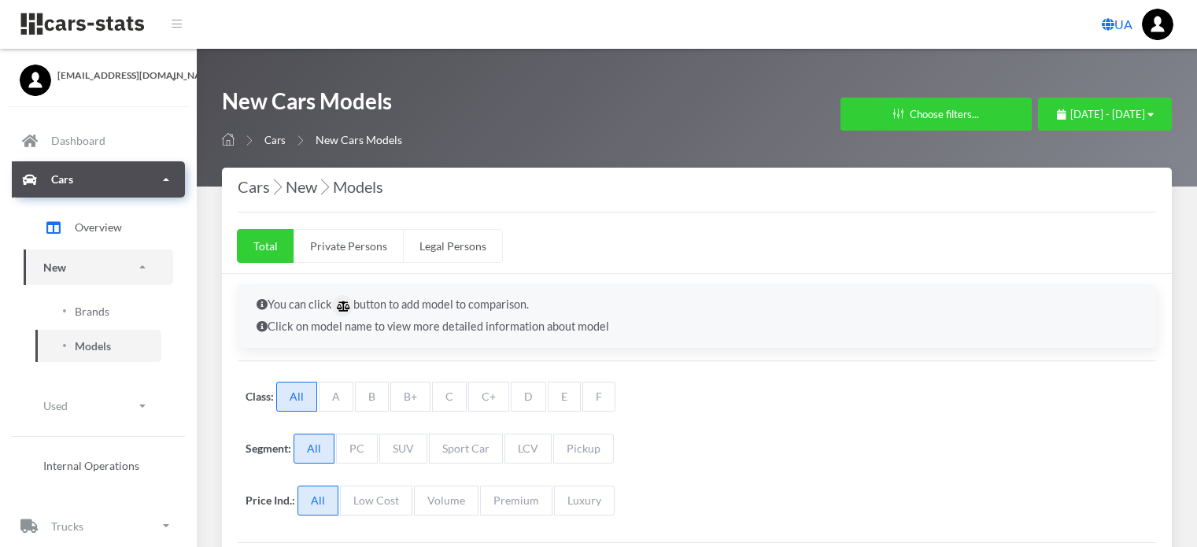
select select "25"
select select "HYUNDAI"
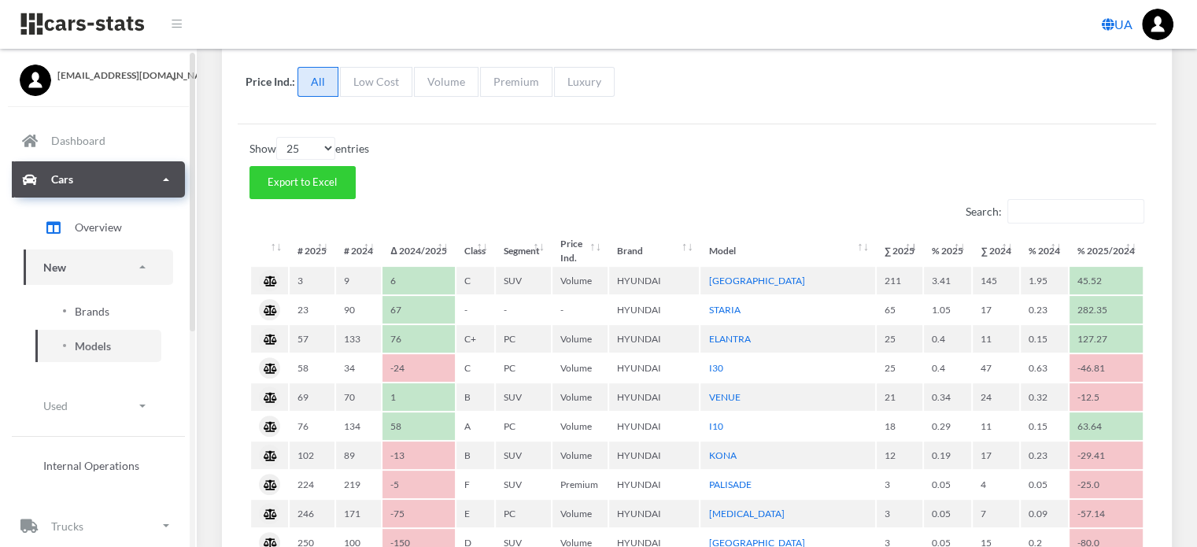
scroll to position [12, 12]
click at [90, 305] on span "Brands" at bounding box center [92, 311] width 35 height 17
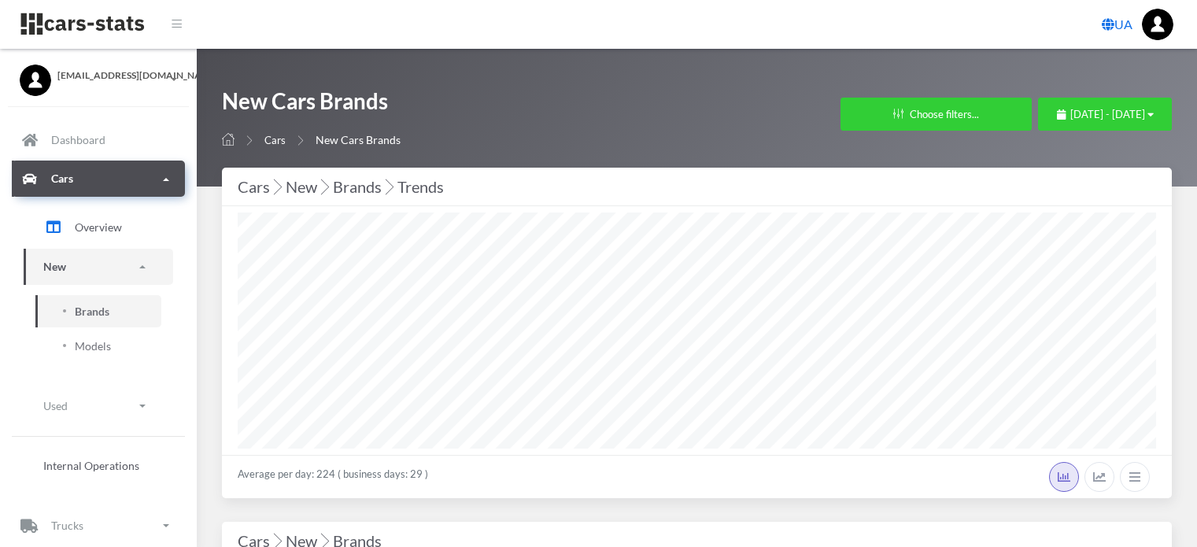
select select "25"
click at [1070, 109] on span "July 11, 2025 - August 10, 2025" at bounding box center [1107, 114] width 75 height 13
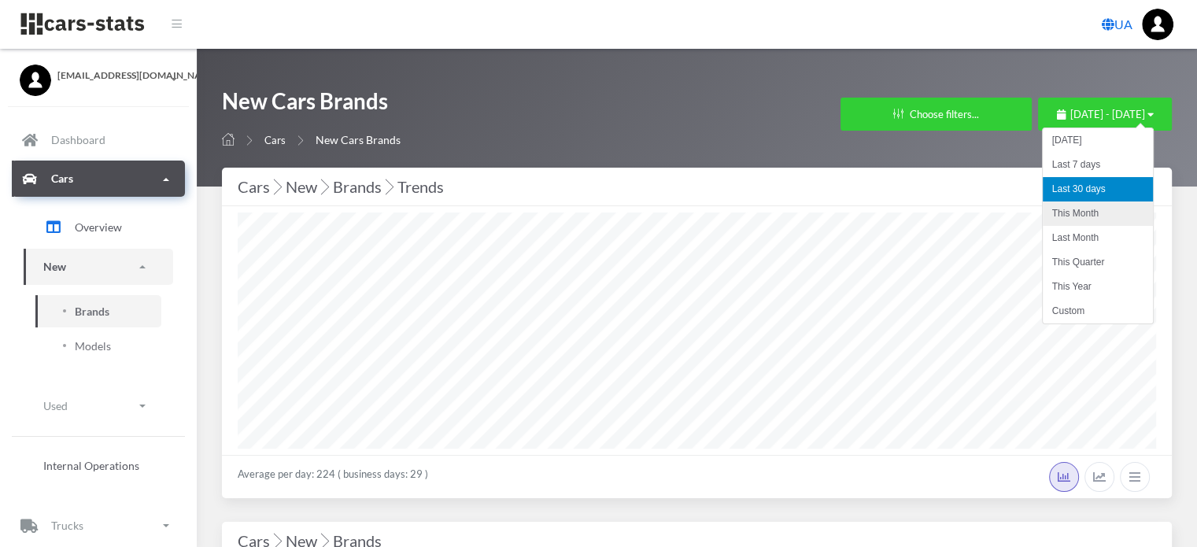
click at [1057, 216] on li "This Month" at bounding box center [1097, 213] width 110 height 24
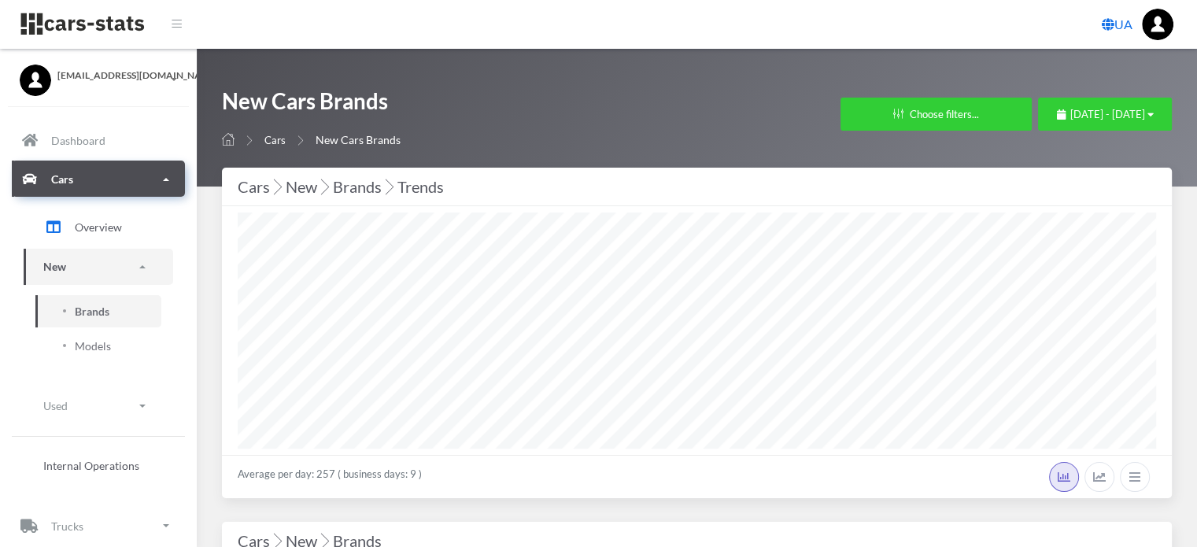
select select "25"
click at [1057, 120] on div "August 1, 2025 - August 10, 2025" at bounding box center [1105, 115] width 97 height 16
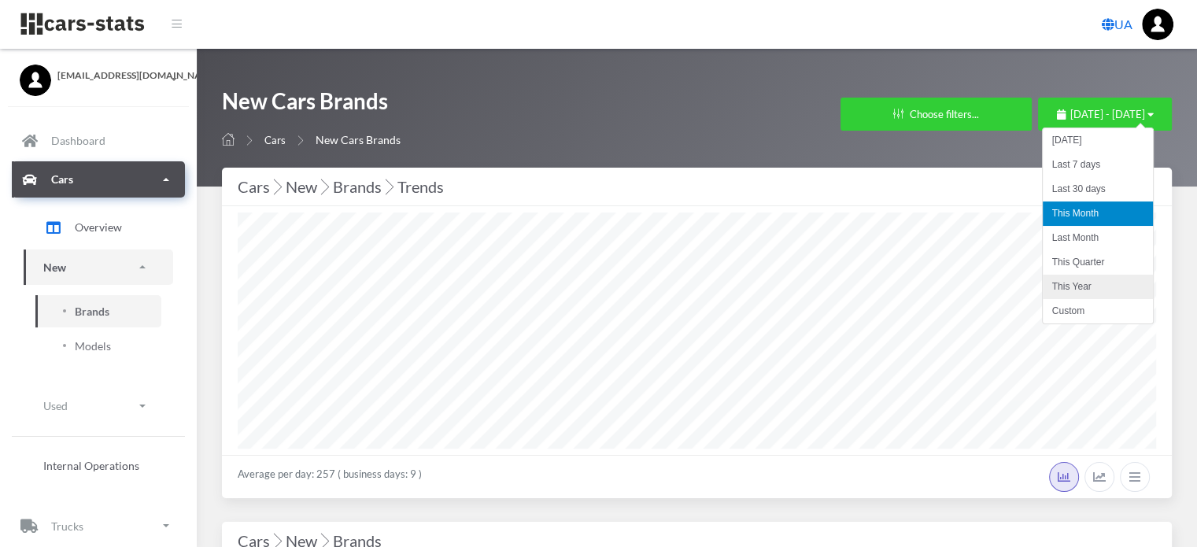
click at [1072, 286] on li "This Year" at bounding box center [1097, 287] width 110 height 24
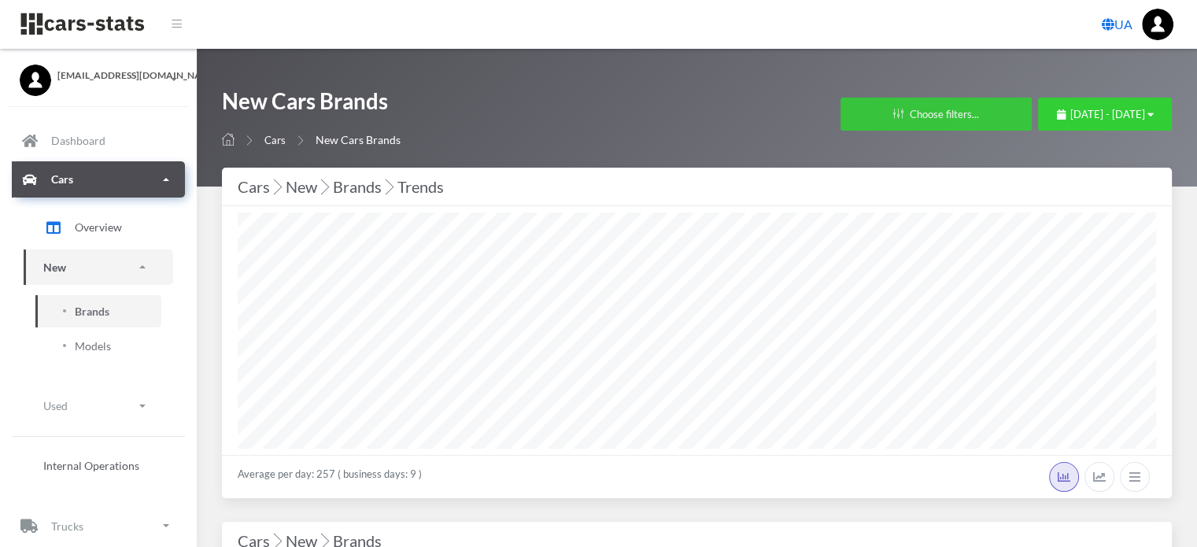
click at [840, 119] on button "Choose filters..." at bounding box center [935, 114] width 191 height 33
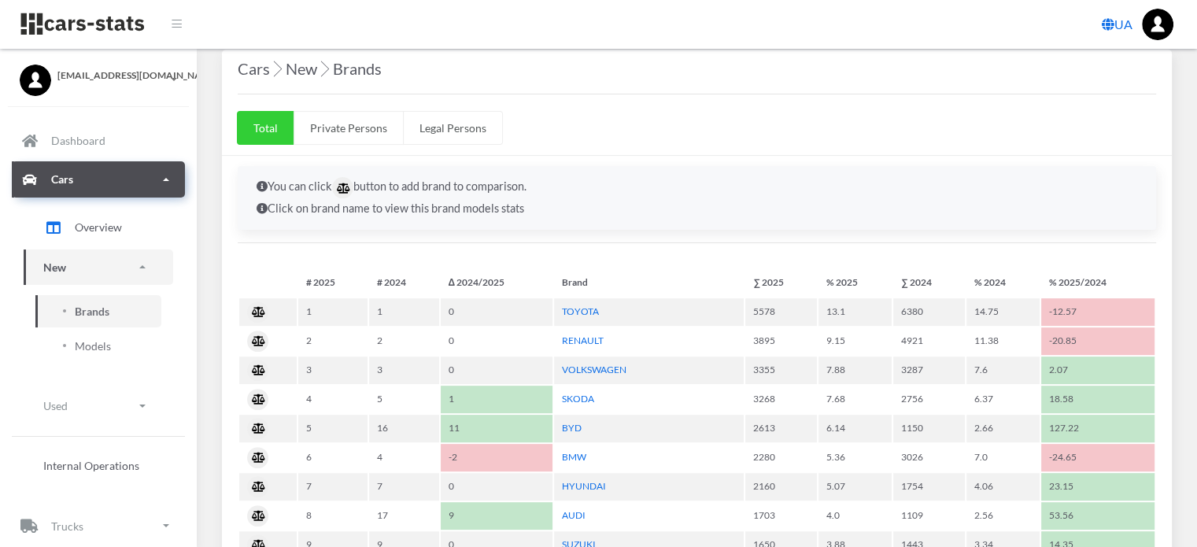
select select "25"
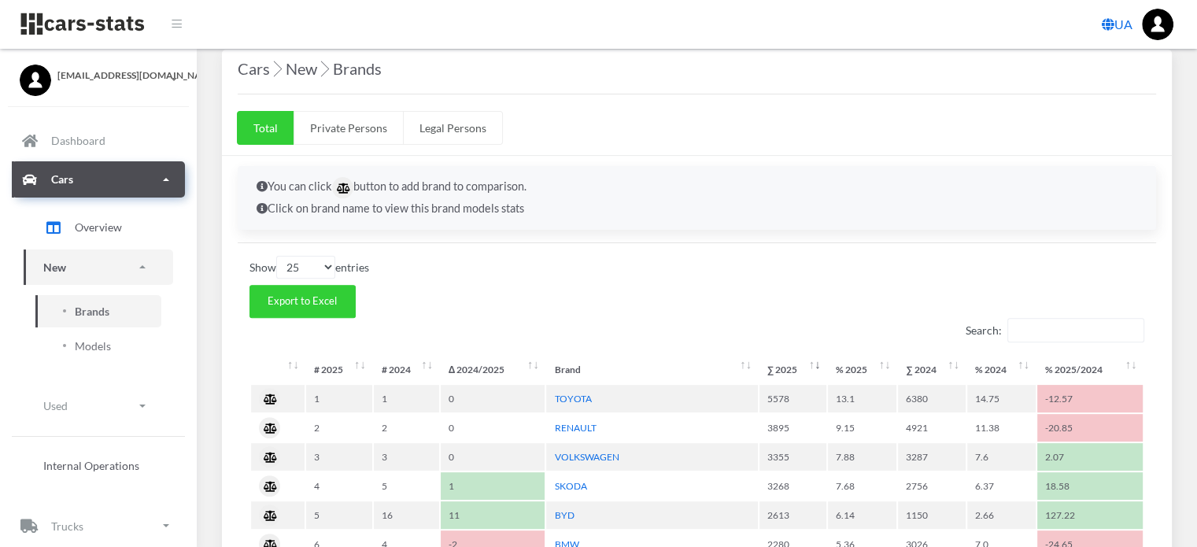
scroll to position [787, 0]
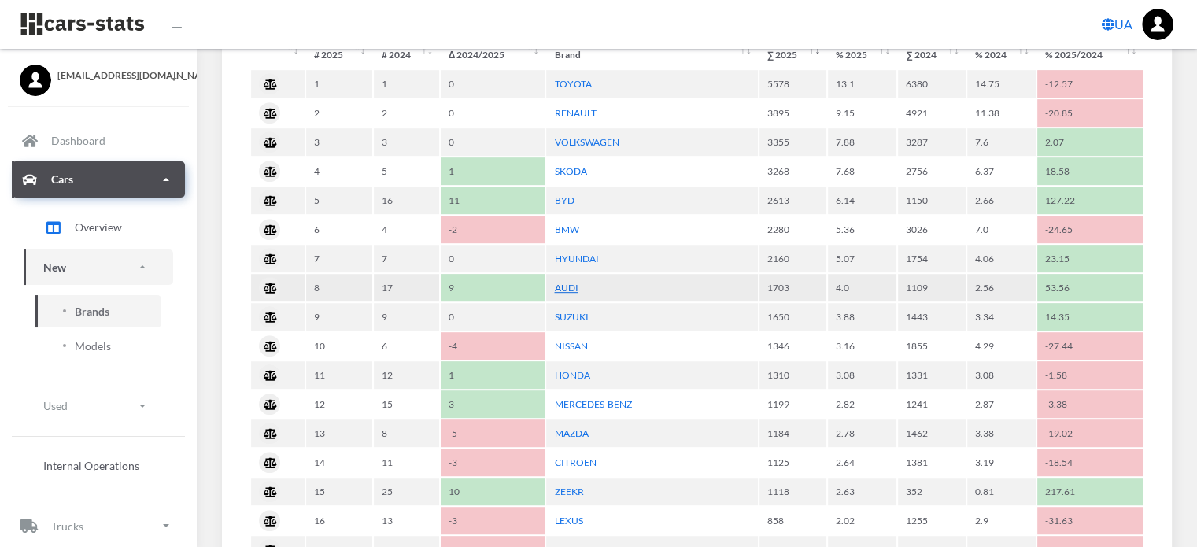
click at [570, 282] on link "AUDI" at bounding box center [566, 288] width 24 height 12
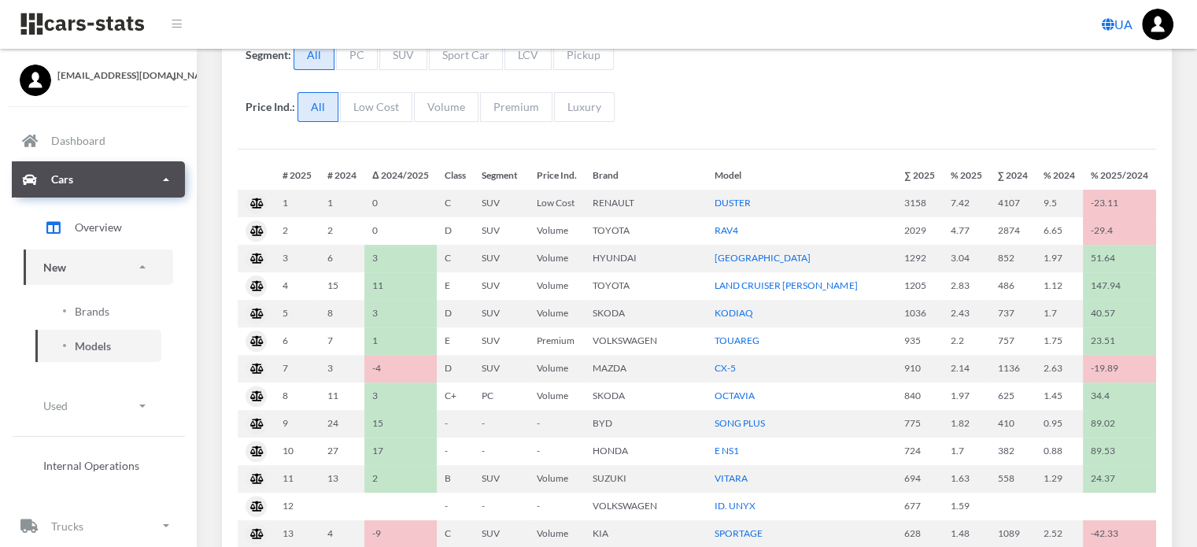
scroll to position [393, 0]
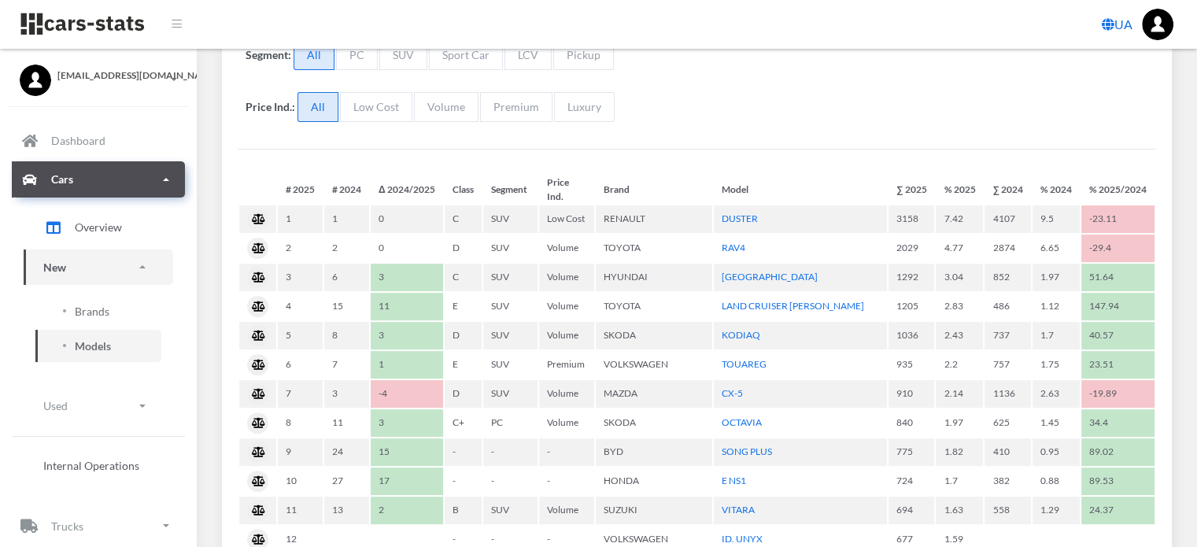
select select "25"
select select "AUDI"
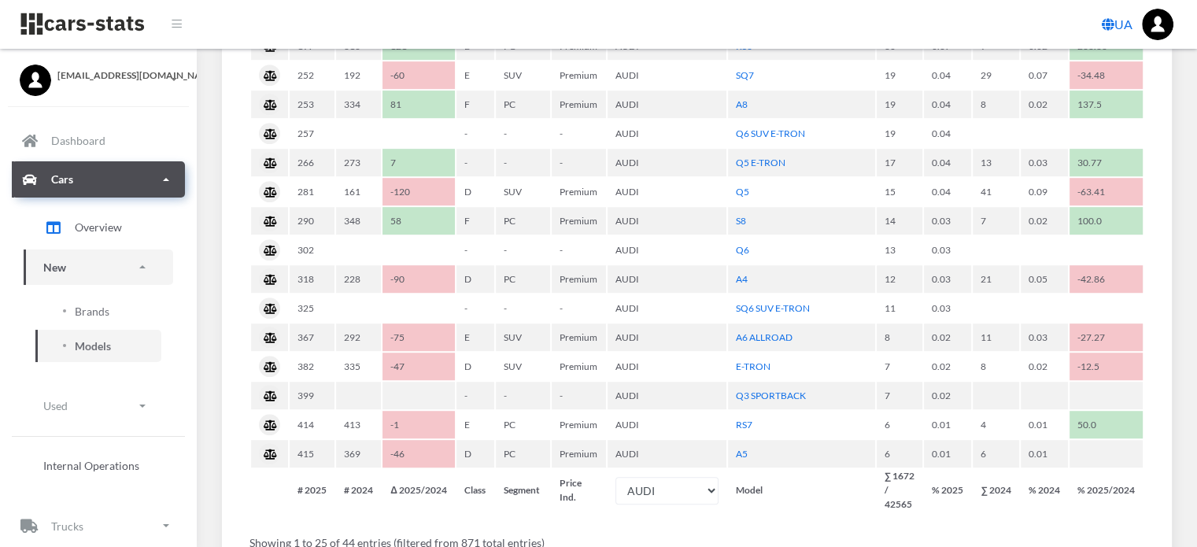
scroll to position [551, 0]
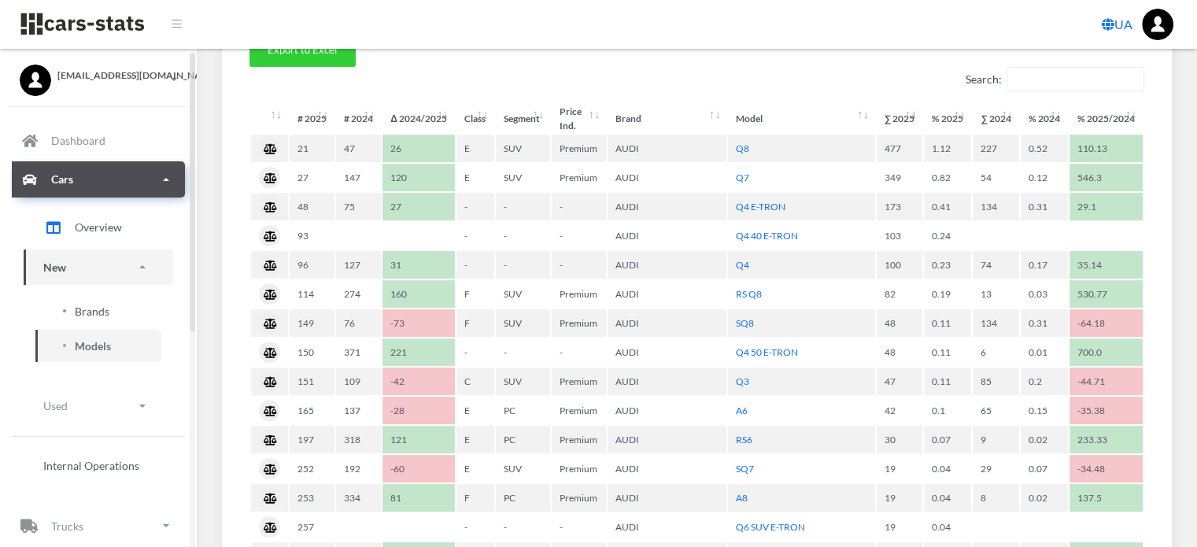
click at [86, 308] on span "Brands" at bounding box center [92, 311] width 35 height 17
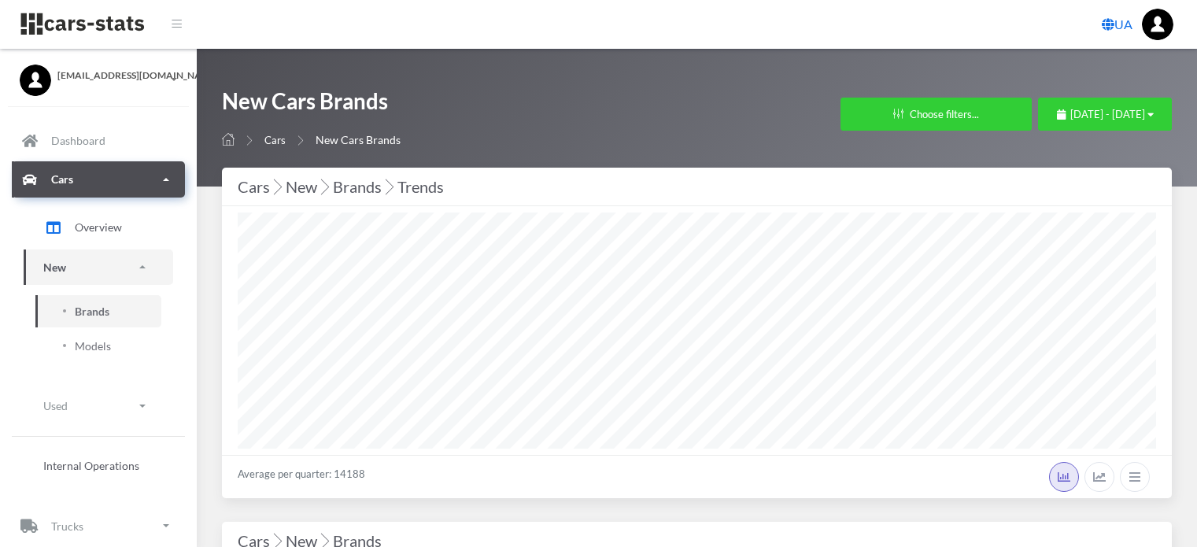
select select "25"
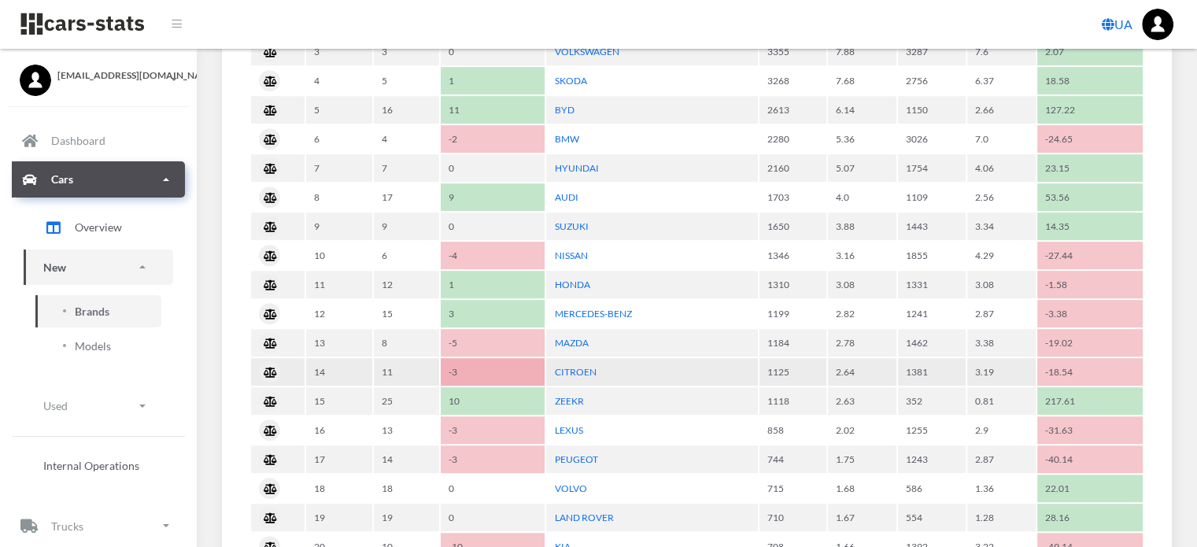
scroll to position [983, 0]
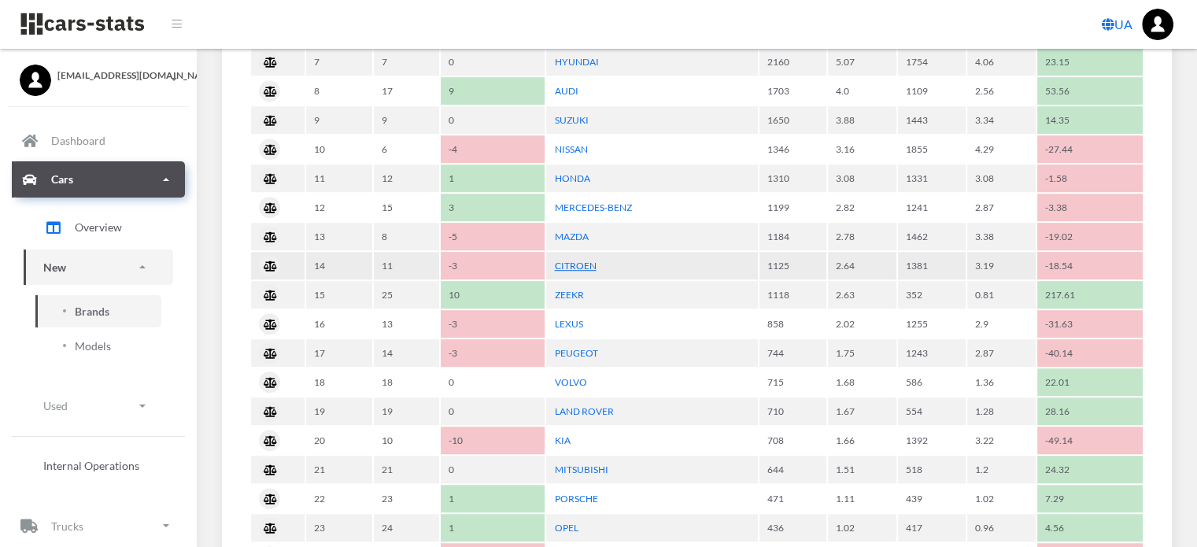
click at [566, 260] on link "CITROEN" at bounding box center [575, 266] width 42 height 12
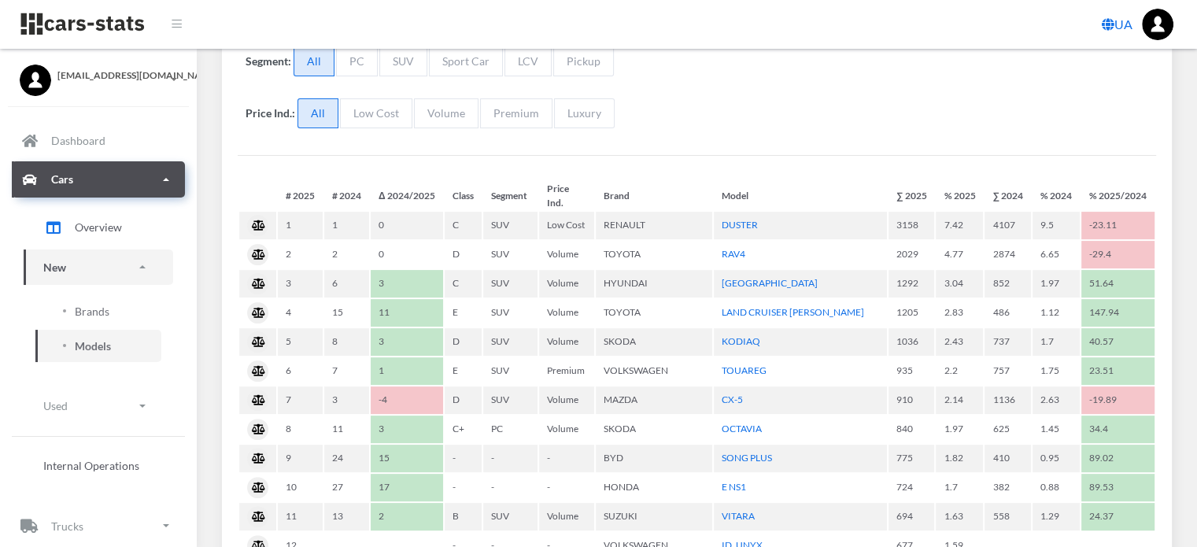
scroll to position [472, 0]
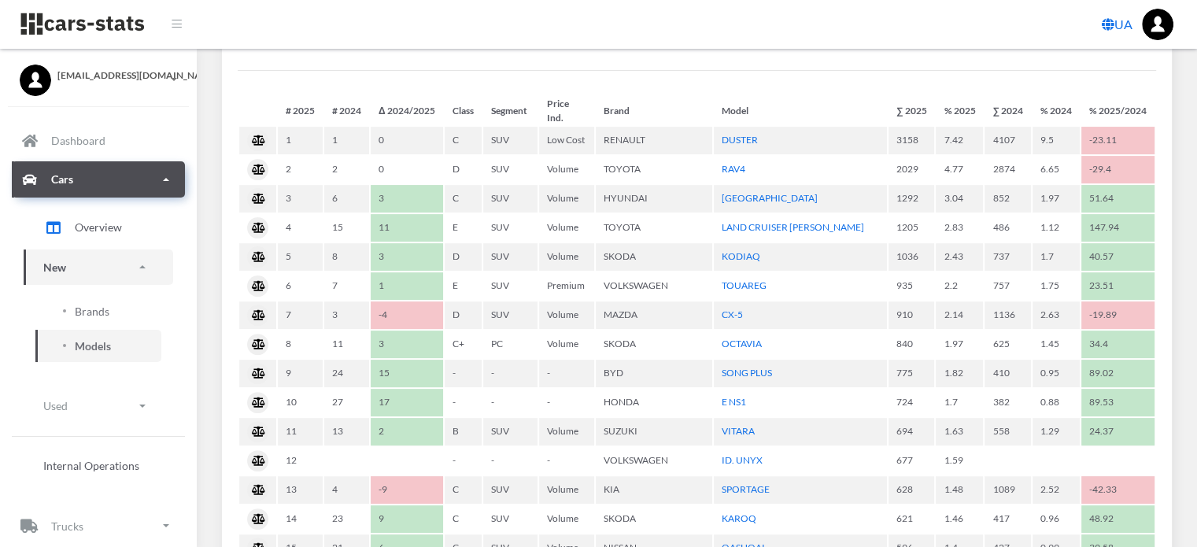
select select "25"
select select "CITROEN"
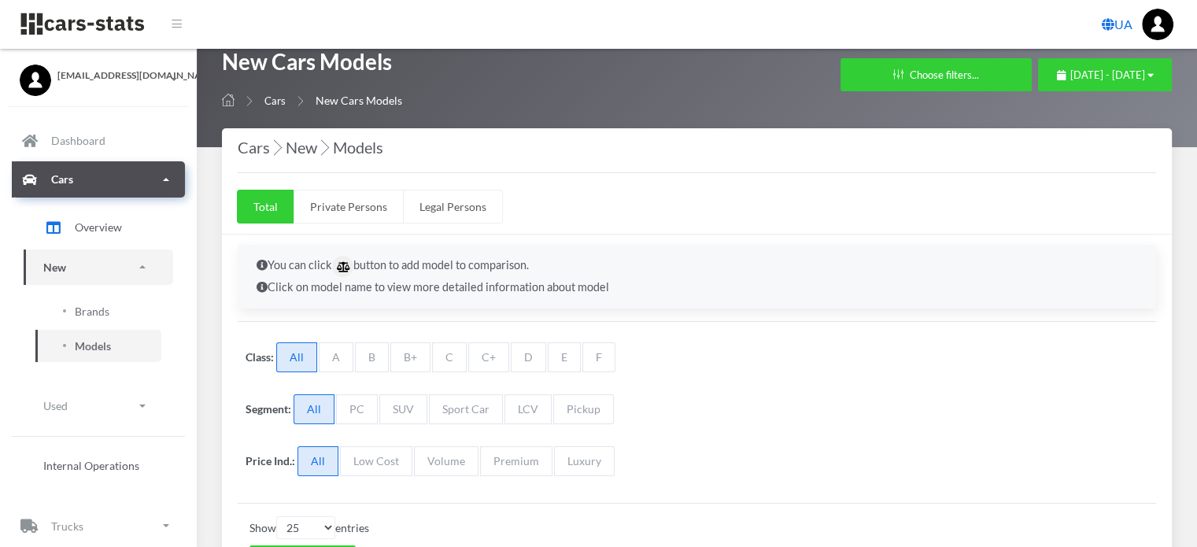
scroll to position [0, 0]
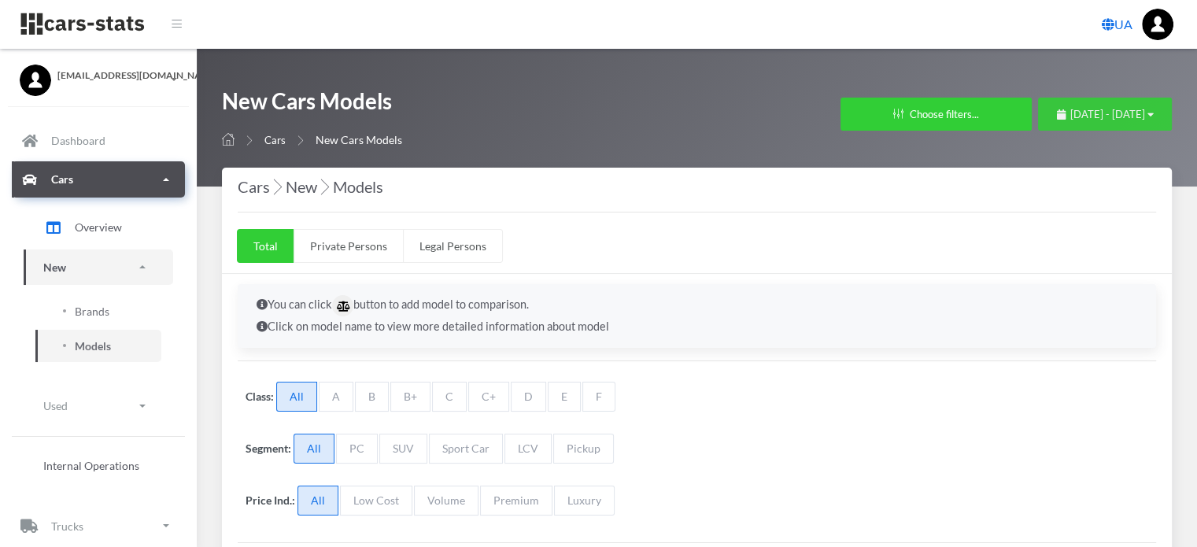
click at [1070, 116] on span "January 1, 2025 - August 10, 2025" at bounding box center [1107, 114] width 75 height 13
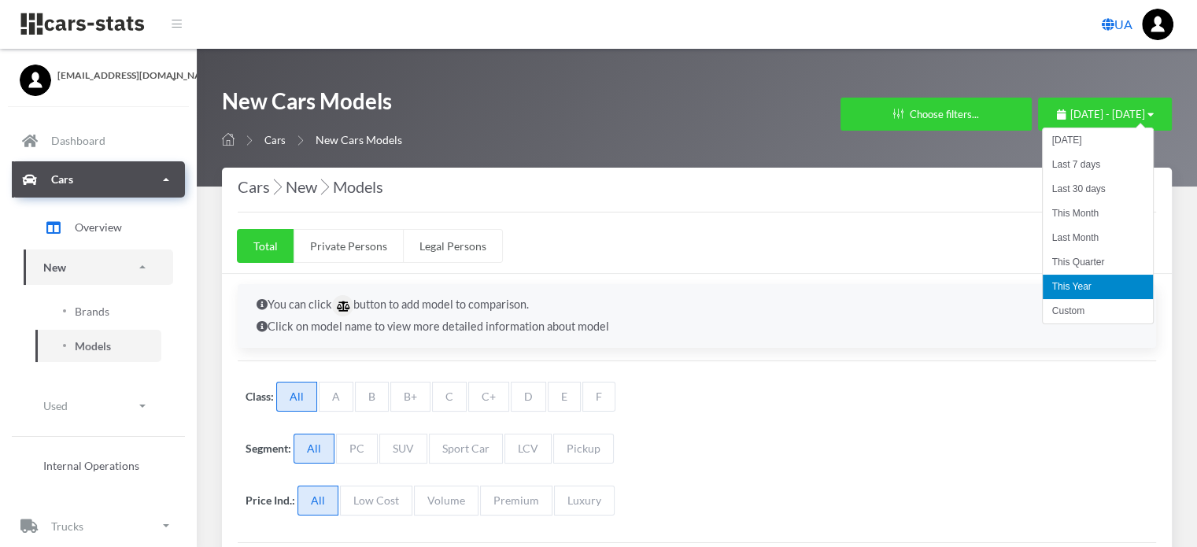
click at [1076, 218] on li "This Month" at bounding box center [1097, 213] width 110 height 24
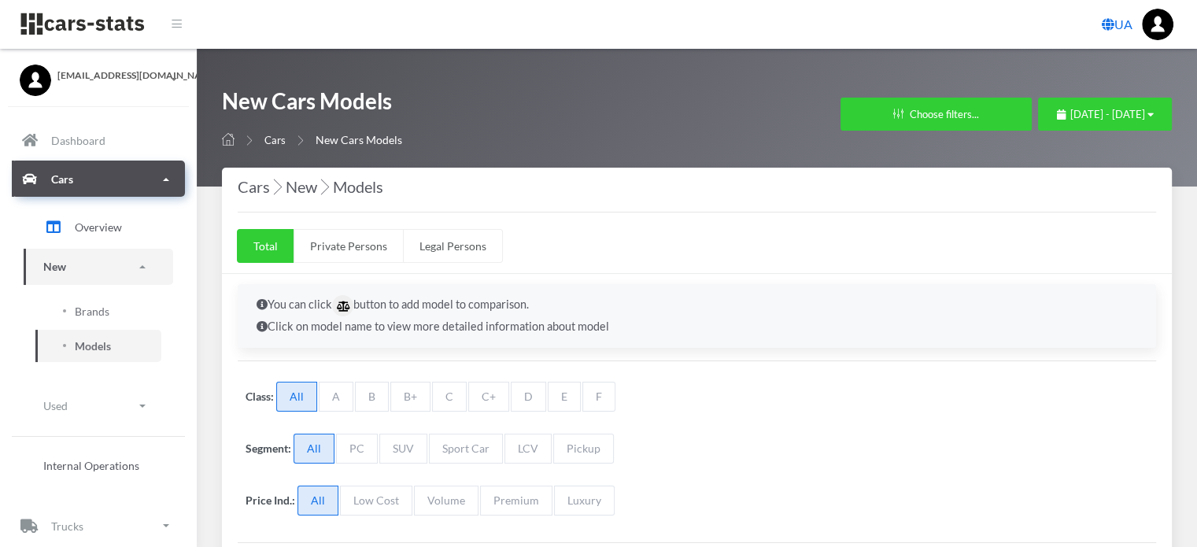
scroll to position [393, 0]
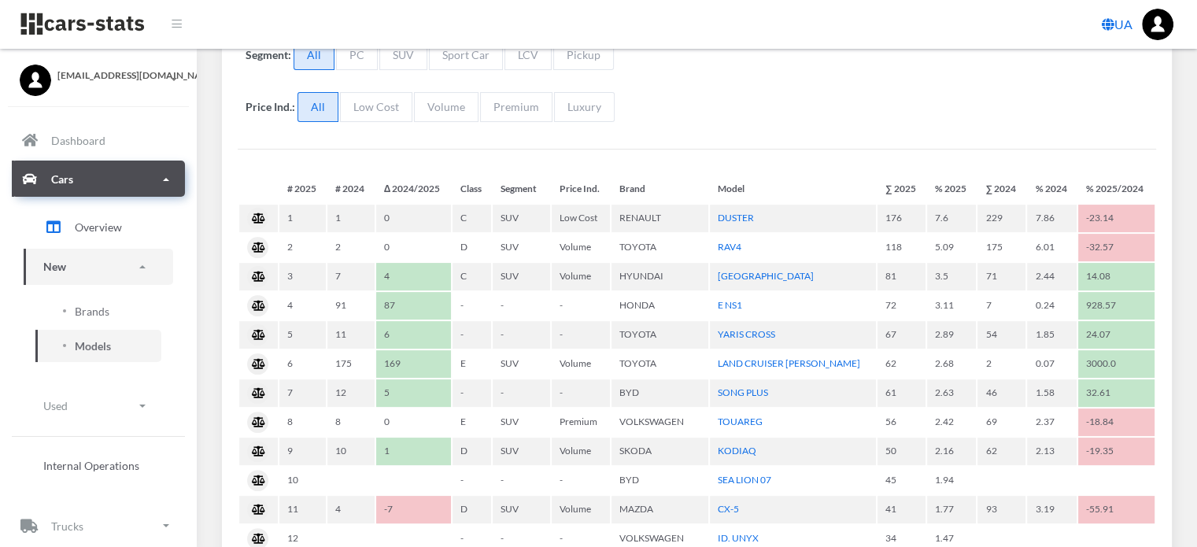
select select "25"
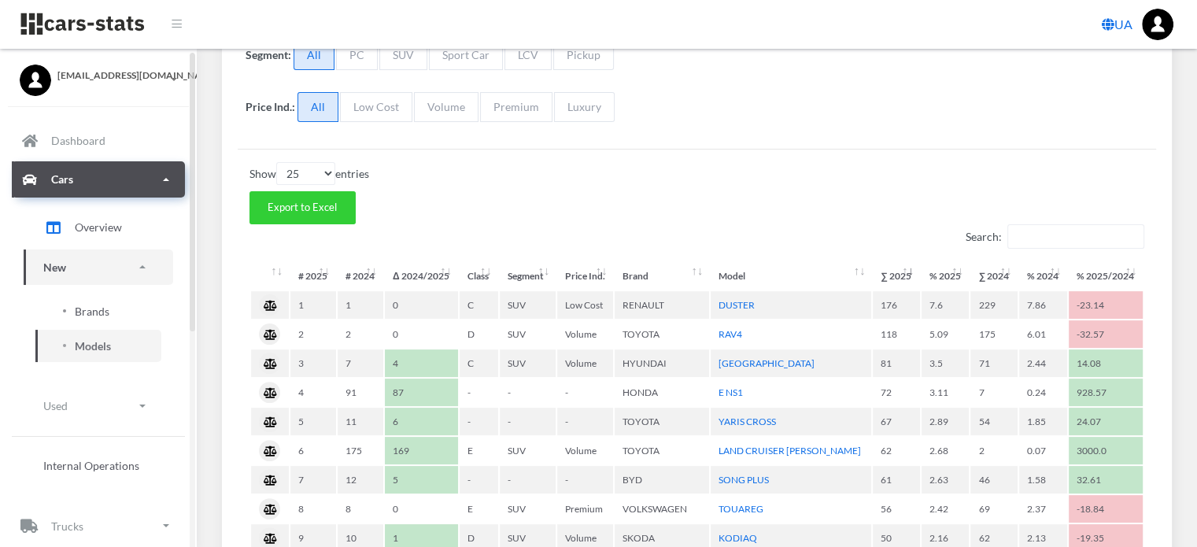
click at [98, 306] on span "Brands" at bounding box center [92, 311] width 35 height 17
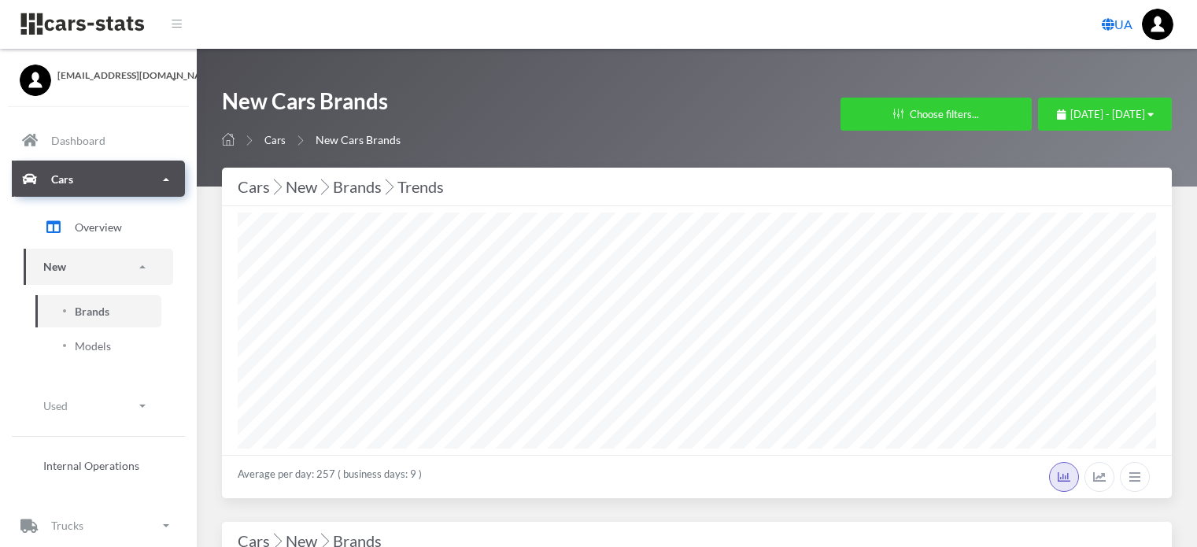
select select "25"
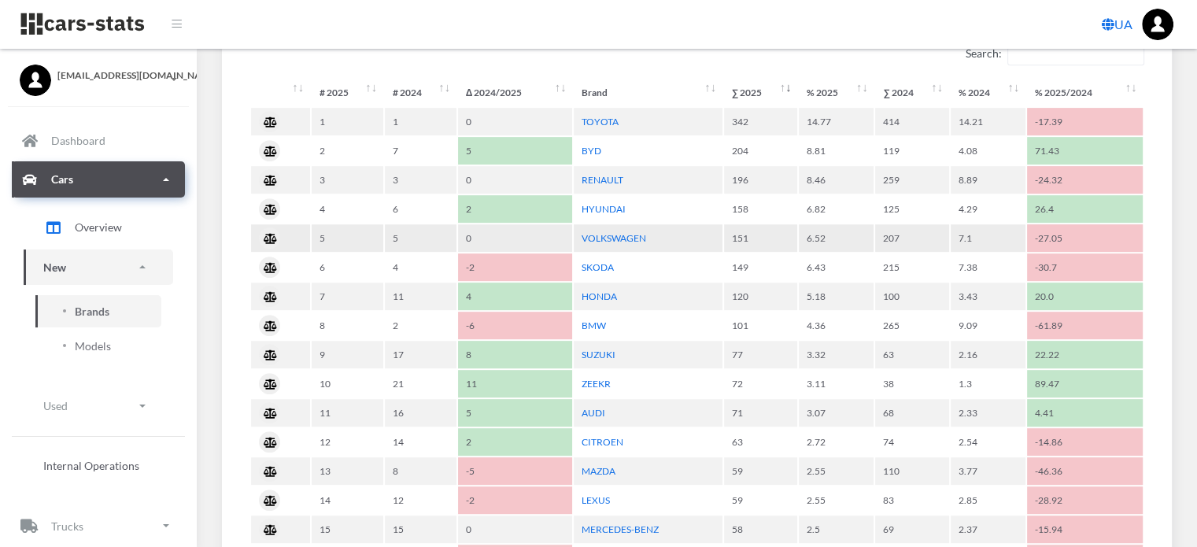
scroll to position [787, 0]
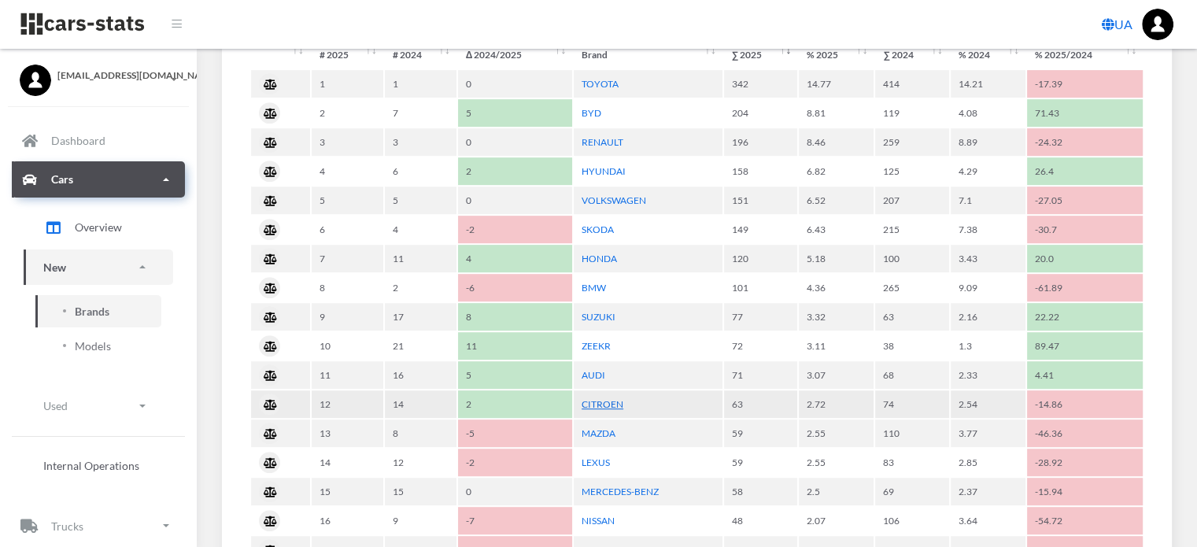
click at [607, 398] on link "CITROEN" at bounding box center [602, 404] width 42 height 12
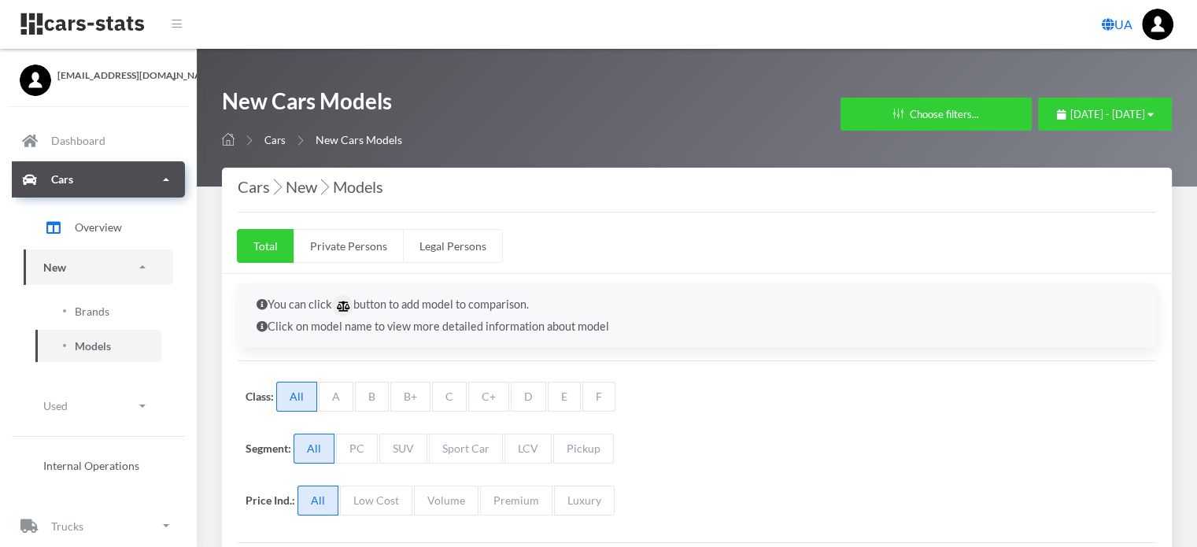
scroll to position [12, 12]
select select "25"
select select "CITROEN"
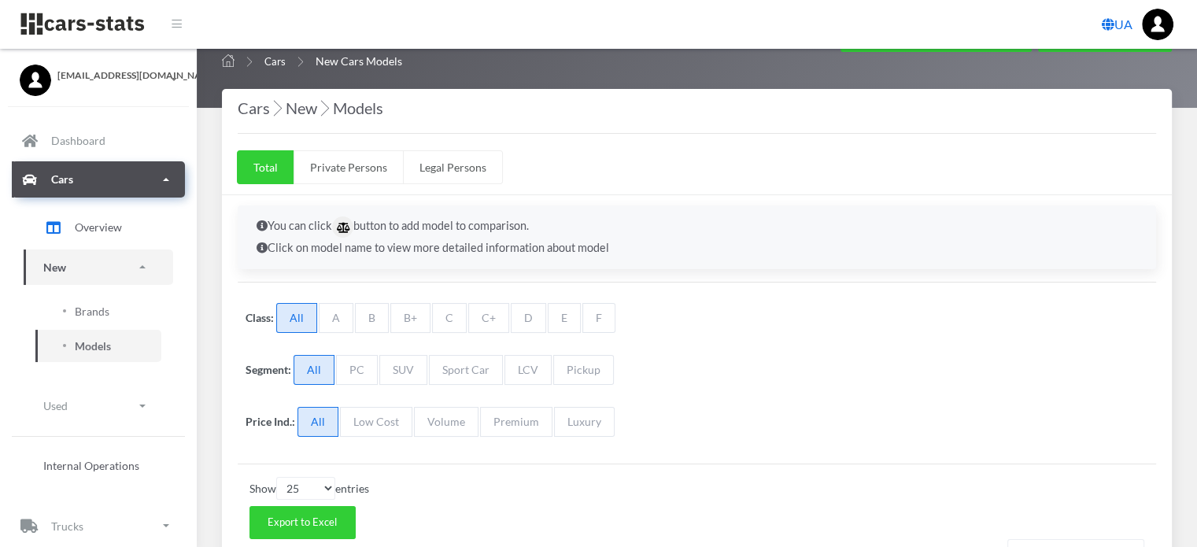
scroll to position [0, 0]
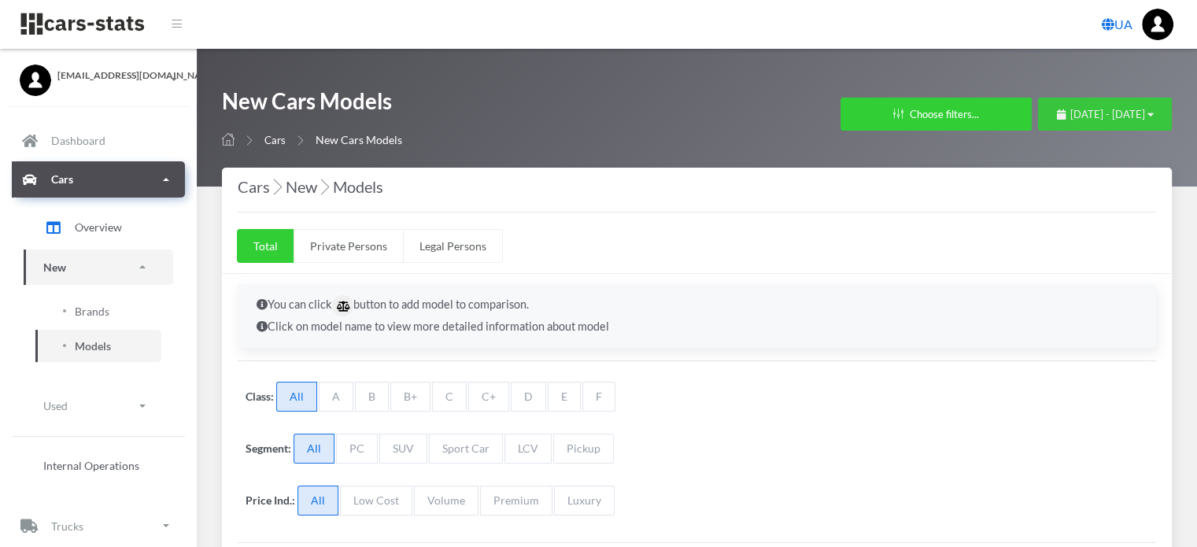
click at [1070, 112] on span "[DATE] - [DATE]" at bounding box center [1107, 114] width 75 height 13
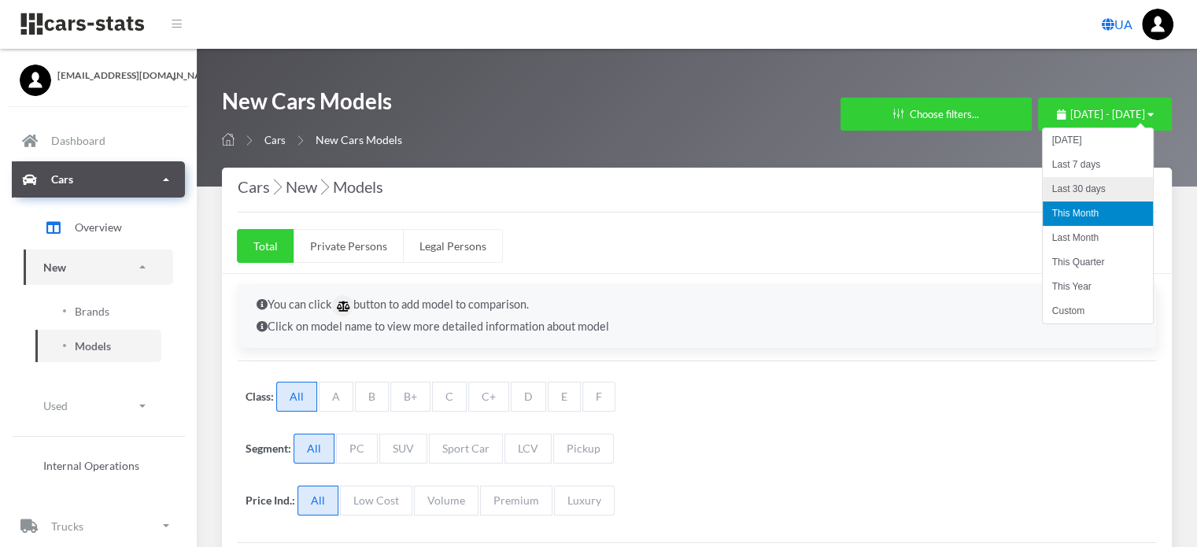
click at [1057, 189] on li "Last 30 days" at bounding box center [1097, 189] width 110 height 24
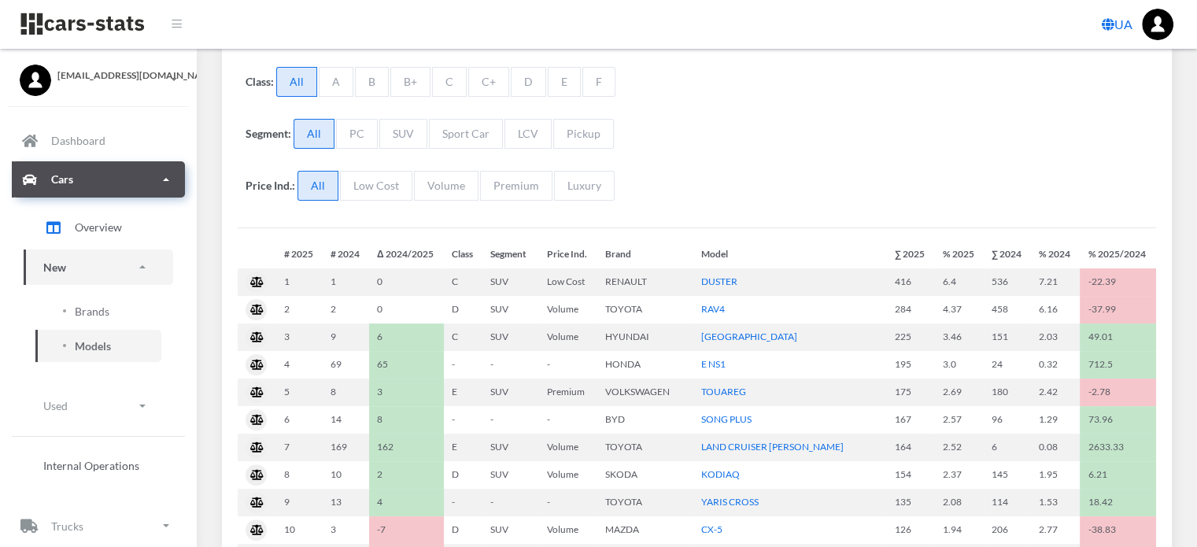
select select "25"
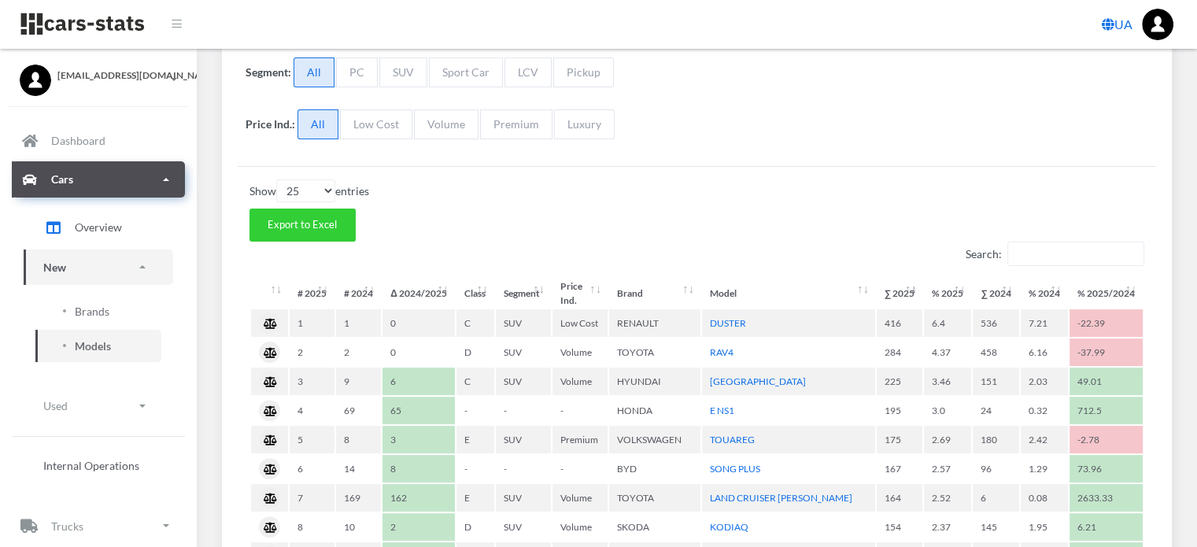
scroll to position [393, 0]
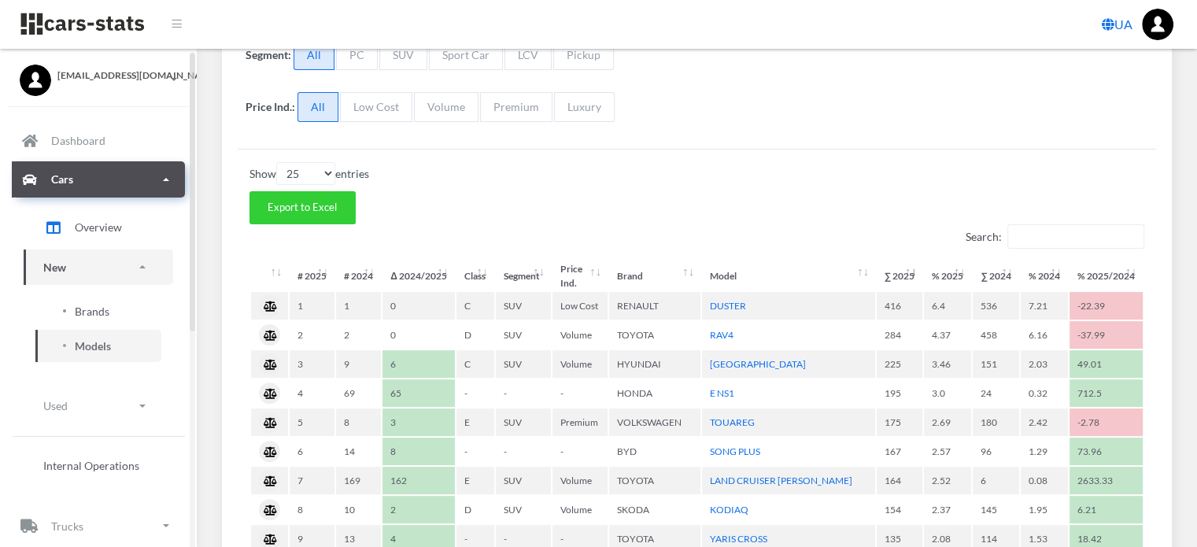
click at [90, 311] on span "Brands" at bounding box center [92, 311] width 35 height 17
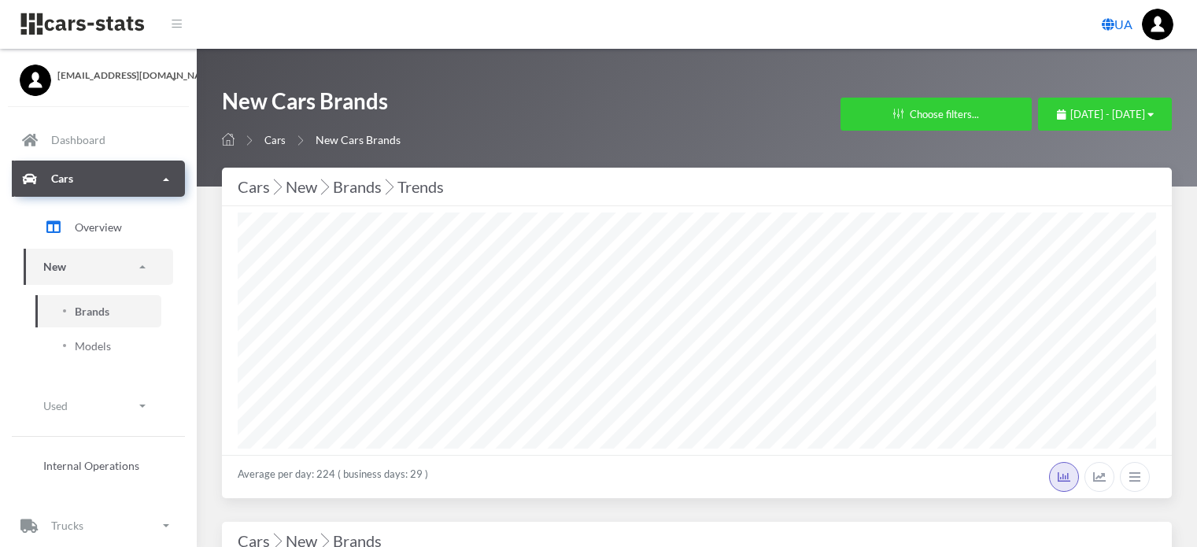
select select "25"
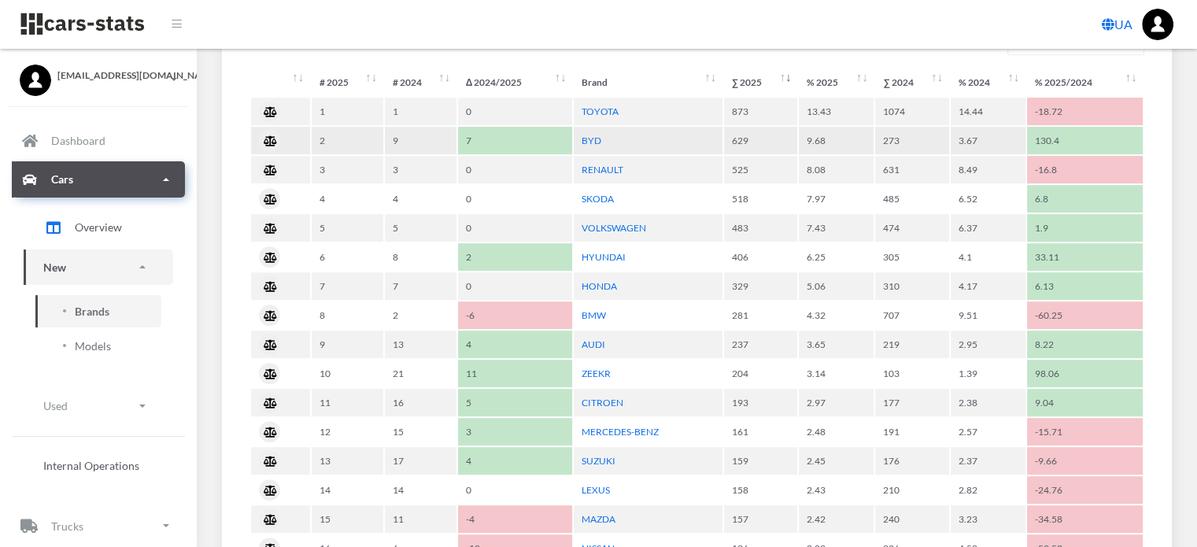
scroll to position [787, 0]
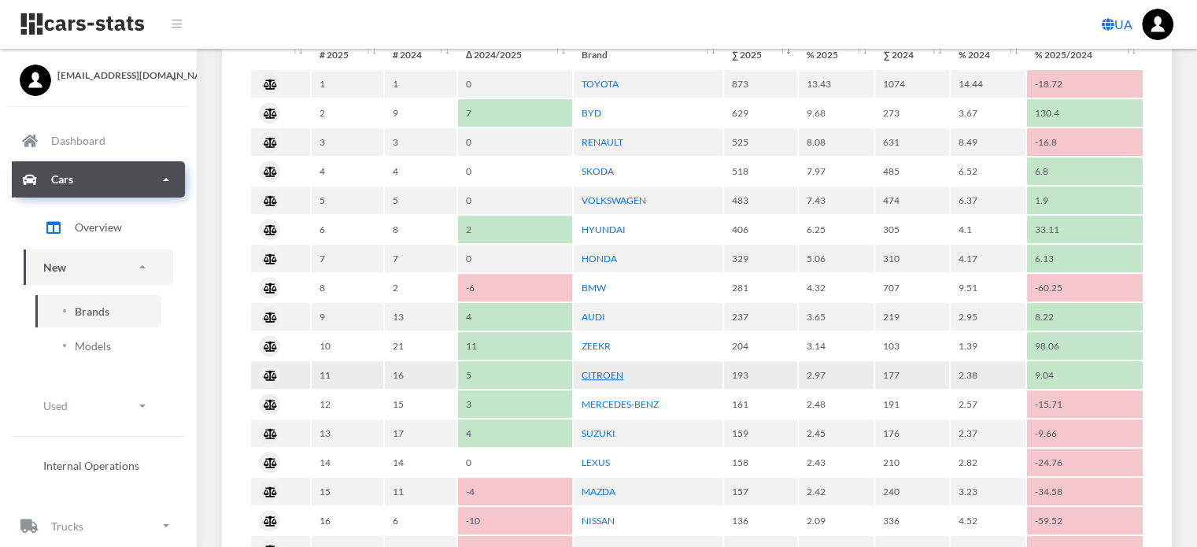
click at [601, 369] on link "CITROEN" at bounding box center [602, 375] width 42 height 12
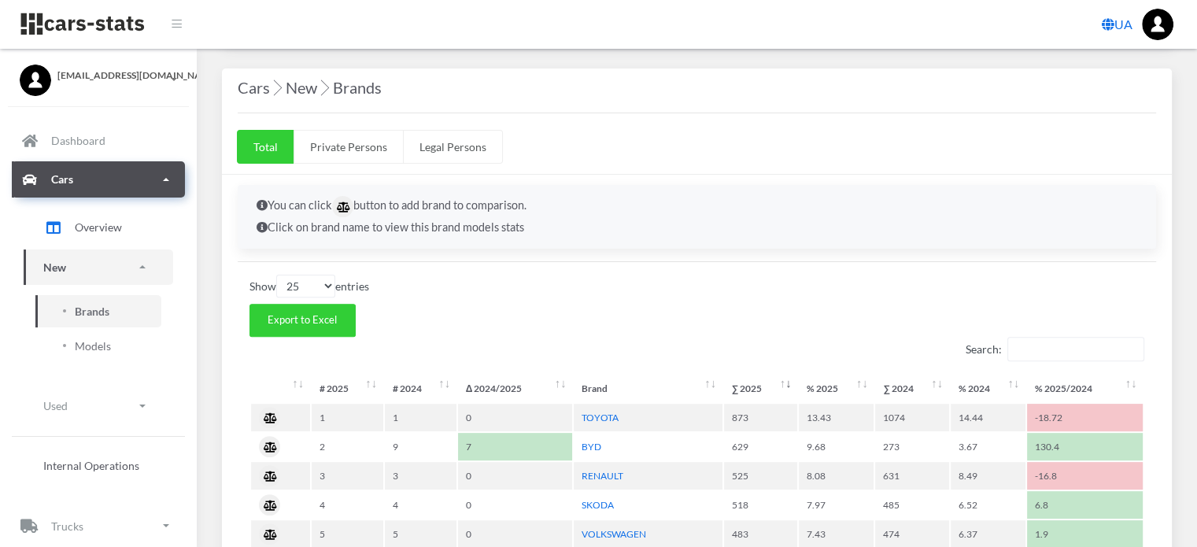
scroll to position [393, 0]
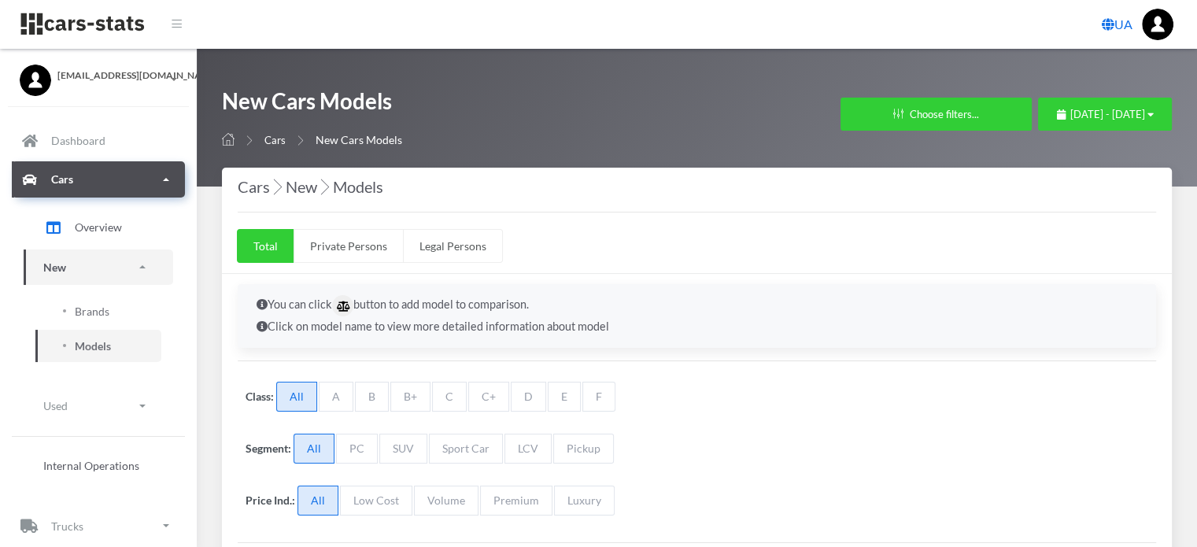
select select "25"
select select "CITROEN"
click at [1070, 108] on span "[DATE] - [DATE]" at bounding box center [1107, 114] width 75 height 13
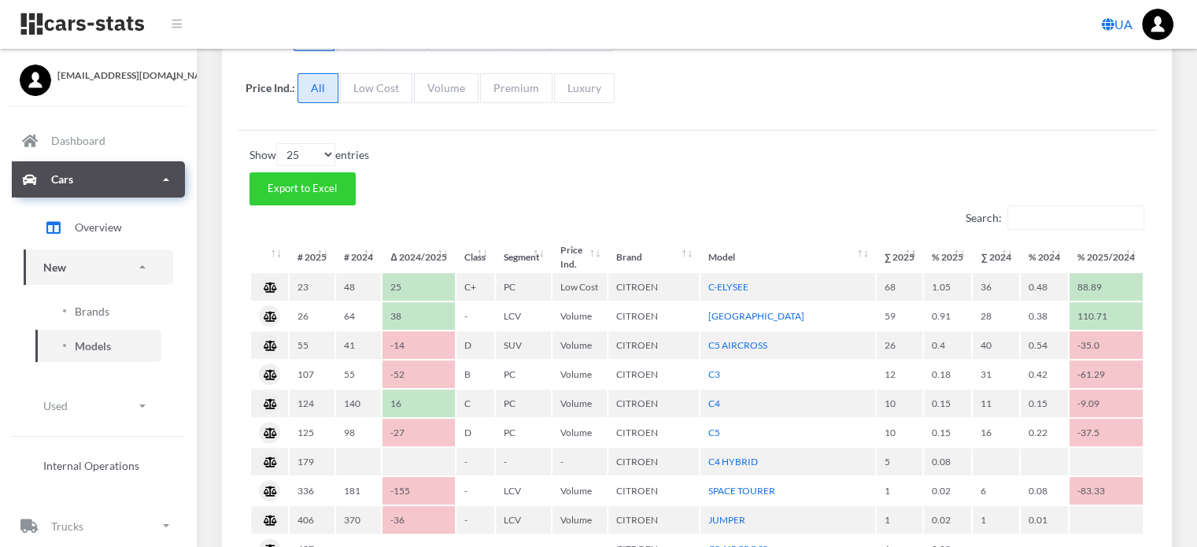
scroll to position [292, 0]
